Goal: Information Seeking & Learning: Learn about a topic

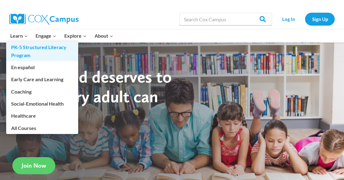
click at [25, 52] on link "PK-5 Structured Literacy Program" at bounding box center [42, 51] width 72 height 20
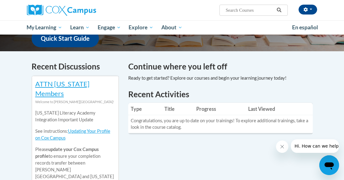
scroll to position [155, 0]
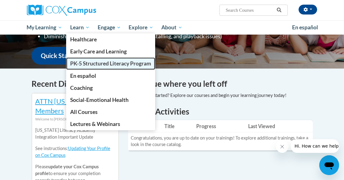
click at [103, 66] on span "PK-5 Structured Literacy Program" at bounding box center [110, 63] width 81 height 6
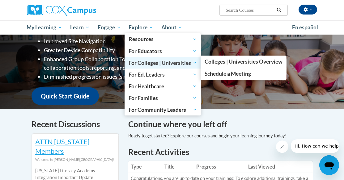
scroll to position [62, 0]
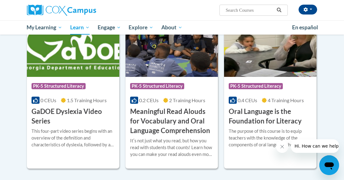
scroll to position [381, 0]
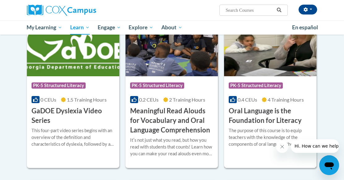
click at [252, 119] on h3 "Oral Language is the Foundation for Literacy" at bounding box center [270, 115] width 83 height 19
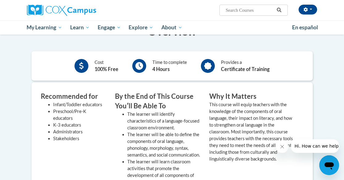
scroll to position [155, 0]
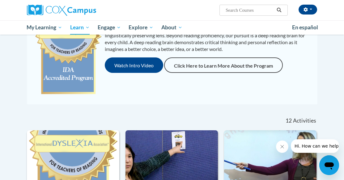
scroll to position [98, 0]
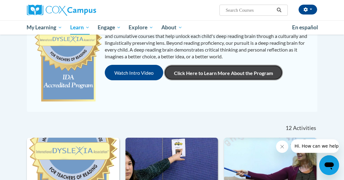
click at [224, 73] on link "Click Here to Learn More About the Program" at bounding box center [223, 72] width 119 height 15
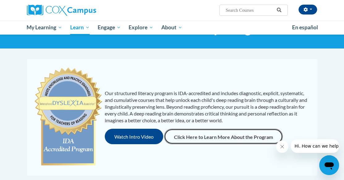
scroll to position [0, 0]
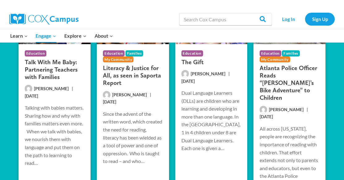
scroll to position [1191, 0]
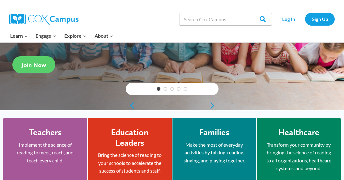
scroll to position [155, 0]
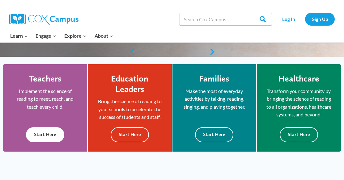
click at [54, 139] on button "Start Here" at bounding box center [45, 134] width 38 height 15
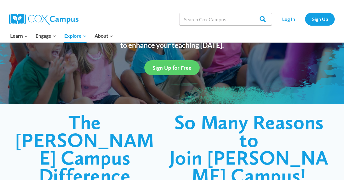
scroll to position [62, 0]
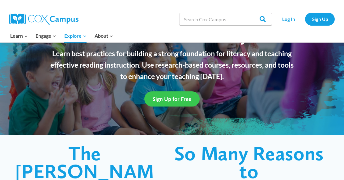
click at [175, 96] on span "Sign Up for Free" at bounding box center [172, 99] width 39 height 6
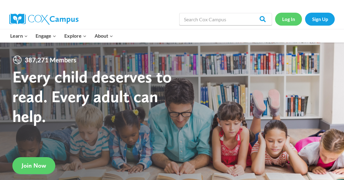
click at [290, 20] on link "Log In" at bounding box center [288, 19] width 27 height 13
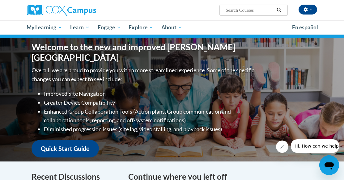
scroll to position [62, 0]
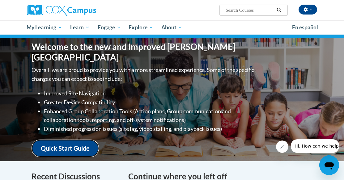
click at [83, 140] on link "Quick Start Guide" at bounding box center [65, 149] width 67 height 18
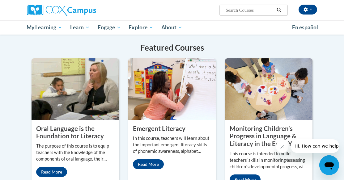
scroll to position [526, 0]
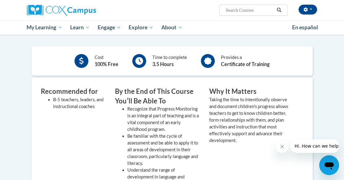
scroll to position [186, 0]
